Goal: Task Accomplishment & Management: Use online tool/utility

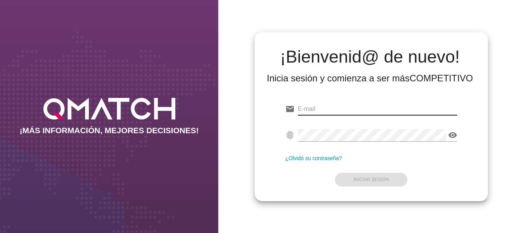
click at [322, 107] on input "email" at bounding box center [377, 109] width 159 height 12
type input "[EMAIL_ADDRESS][PERSON_NAME][DOMAIN_NAME]"
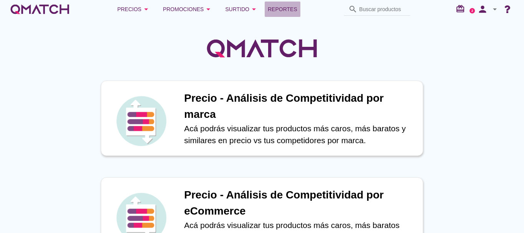
click at [287, 10] on span "Reportes" at bounding box center [283, 9] width 30 height 9
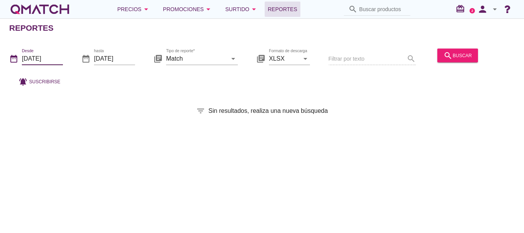
click at [39, 59] on input "[DATE]" at bounding box center [42, 58] width 41 height 12
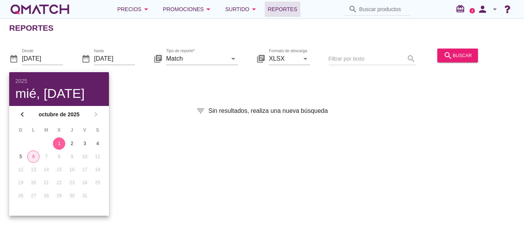
click at [33, 153] on div "6" at bounding box center [34, 156] width 12 height 7
type input "[DATE]"
click at [451, 51] on div "search buscar" at bounding box center [457, 55] width 28 height 9
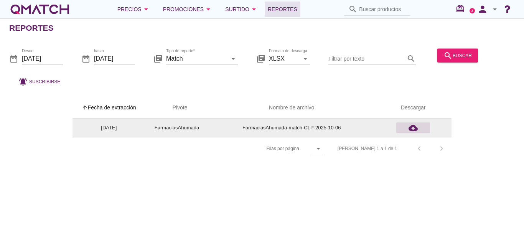
click at [414, 128] on icon "cloud_download" at bounding box center [412, 127] width 9 height 9
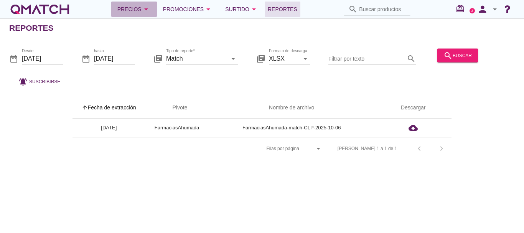
click at [127, 7] on div "Precios arrow_drop_down" at bounding box center [133, 9] width 33 height 9
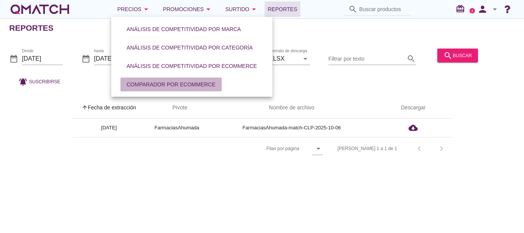
click at [159, 82] on div "Comparador por eCommerce" at bounding box center [171, 85] width 89 height 8
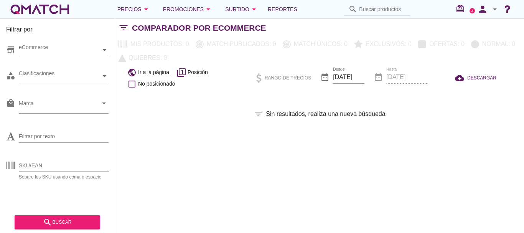
click at [31, 163] on input "SKU/EAN" at bounding box center [64, 165] width 90 height 12
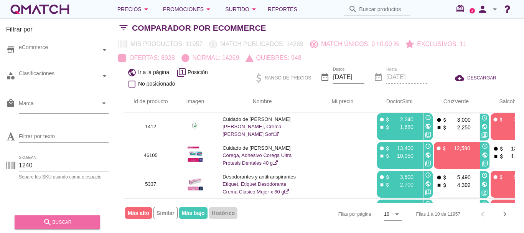
click at [64, 219] on div "search buscar" at bounding box center [57, 221] width 73 height 9
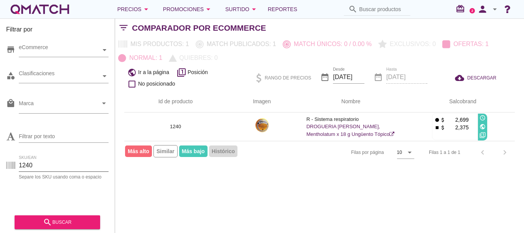
drag, startPoint x: 38, startPoint y: 164, endPoint x: 10, endPoint y: 164, distance: 27.6
click at [10, 164] on div "SKU/EAN 1240 Separe los SKU usando coma o espacio" at bounding box center [57, 167] width 102 height 25
type input "165"
click at [65, 223] on div "search buscar" at bounding box center [57, 221] width 73 height 9
